Goal: Information Seeking & Learning: Find specific fact

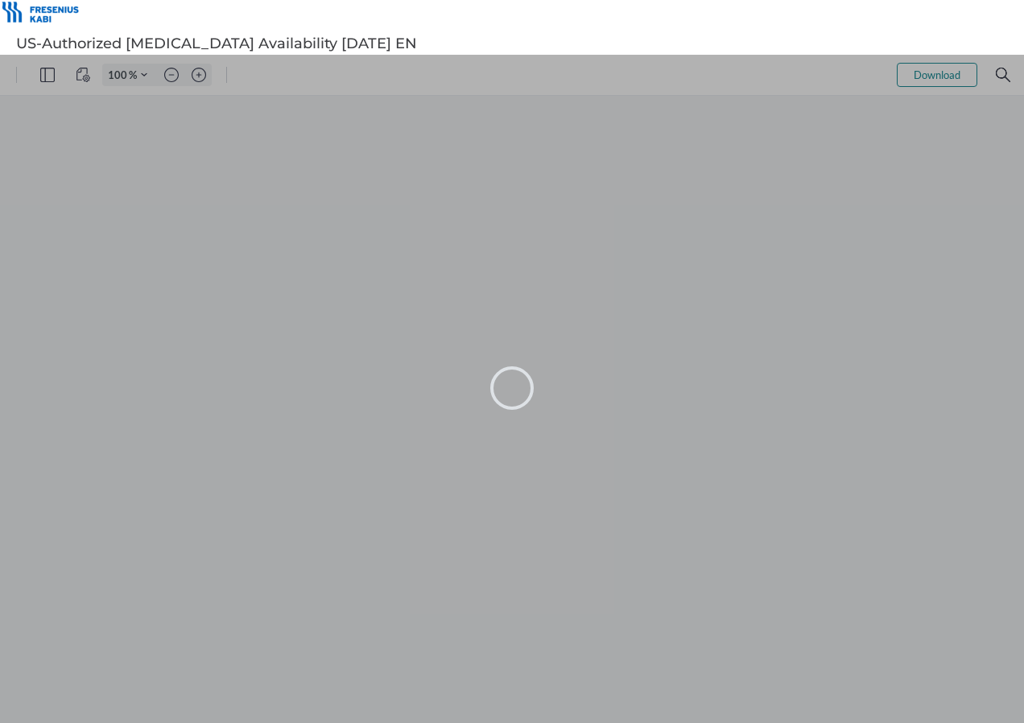
type input "98"
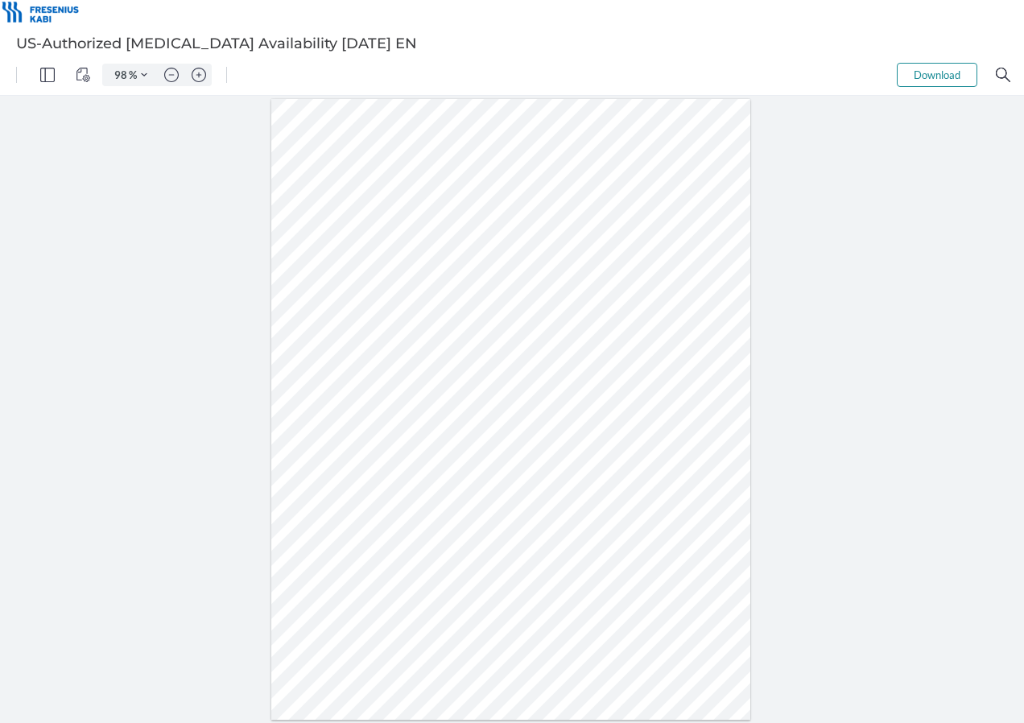
click at [542, 283] on div at bounding box center [511, 409] width 480 height 621
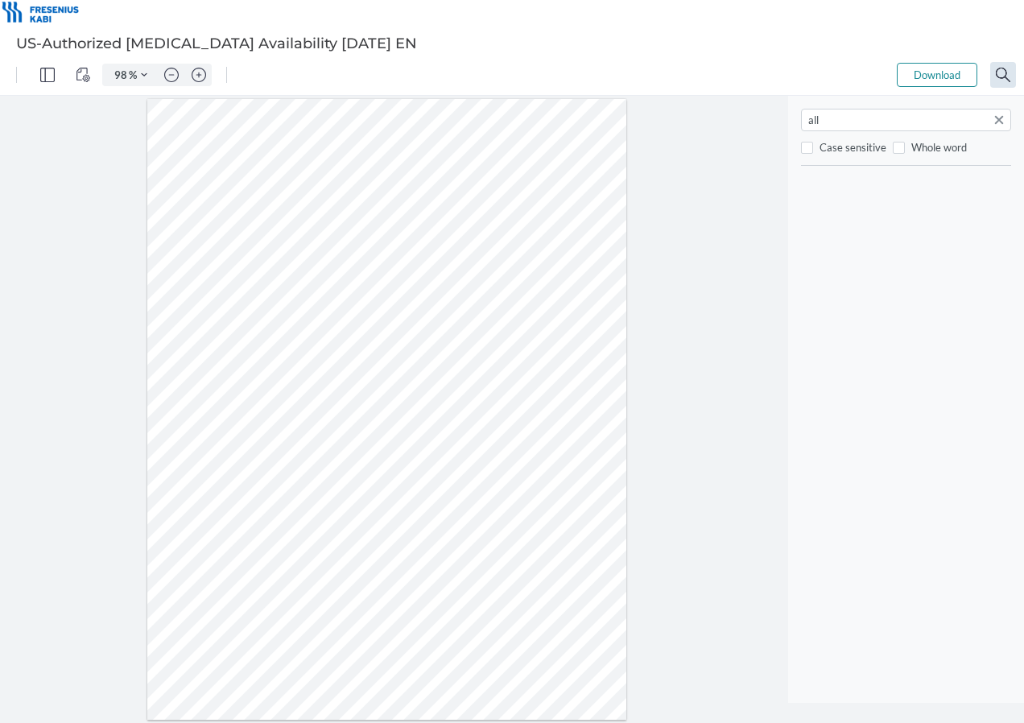
type input "all"
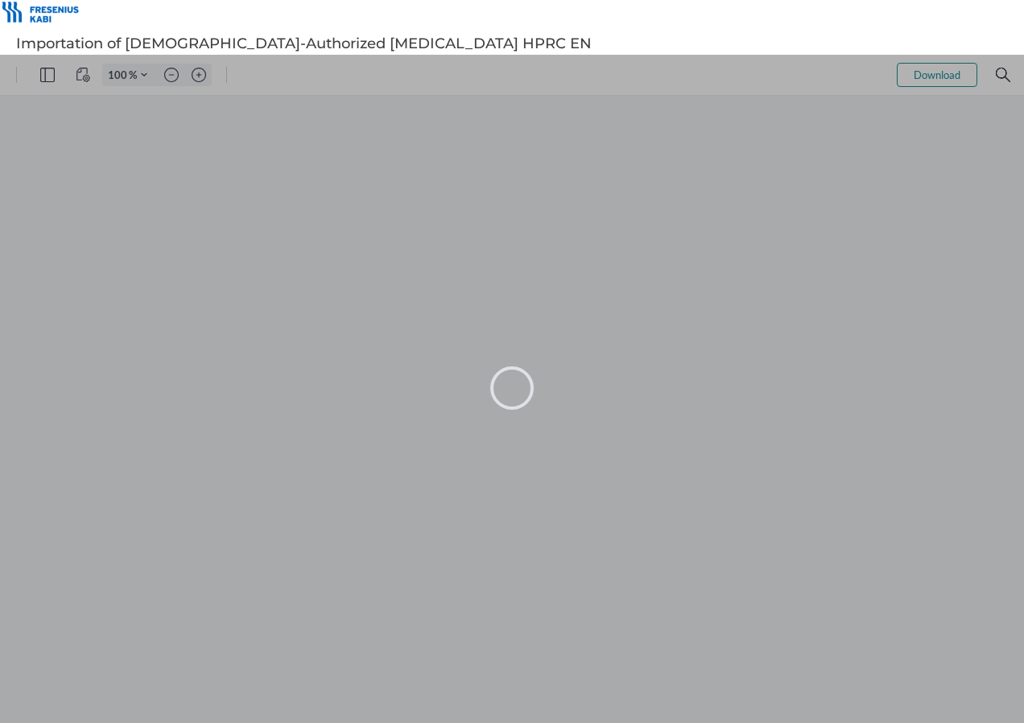
type input "98"
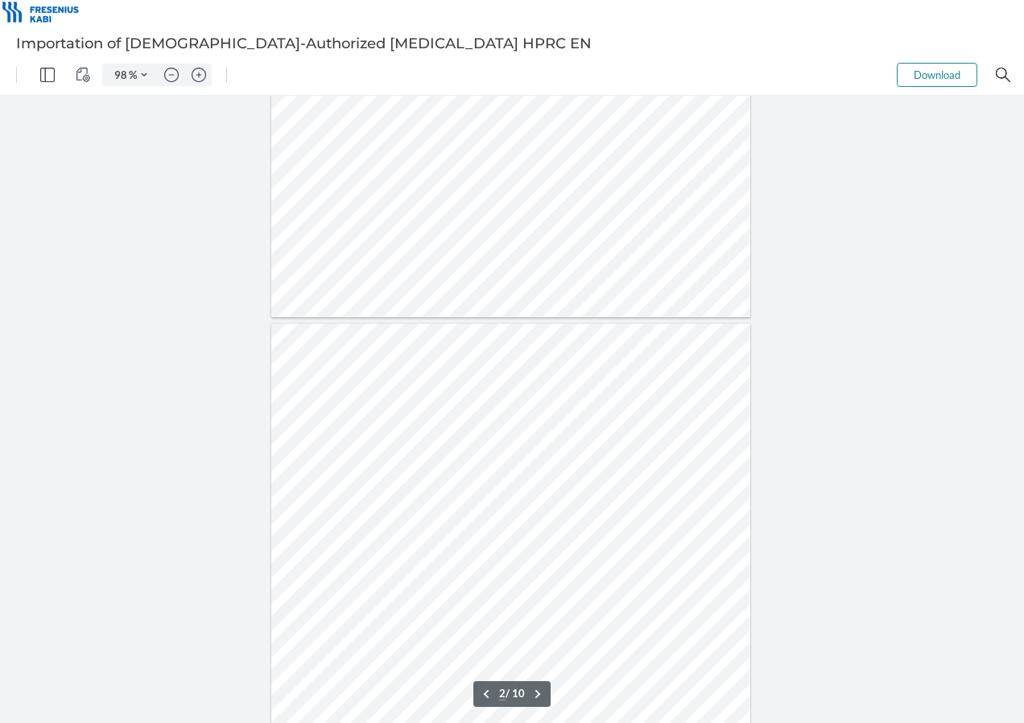
scroll to position [725, 0]
type input "3"
click at [544, 326] on div at bounding box center [511, 134] width 480 height 621
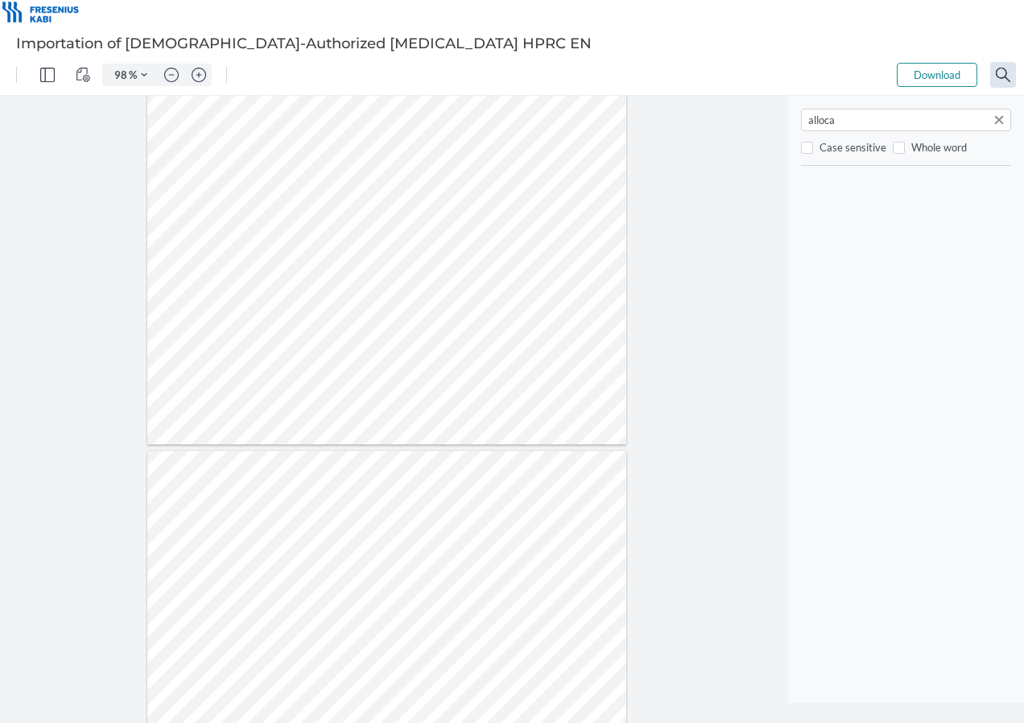
type input "alloca"
